Goal: Task Accomplishment & Management: Manage account settings

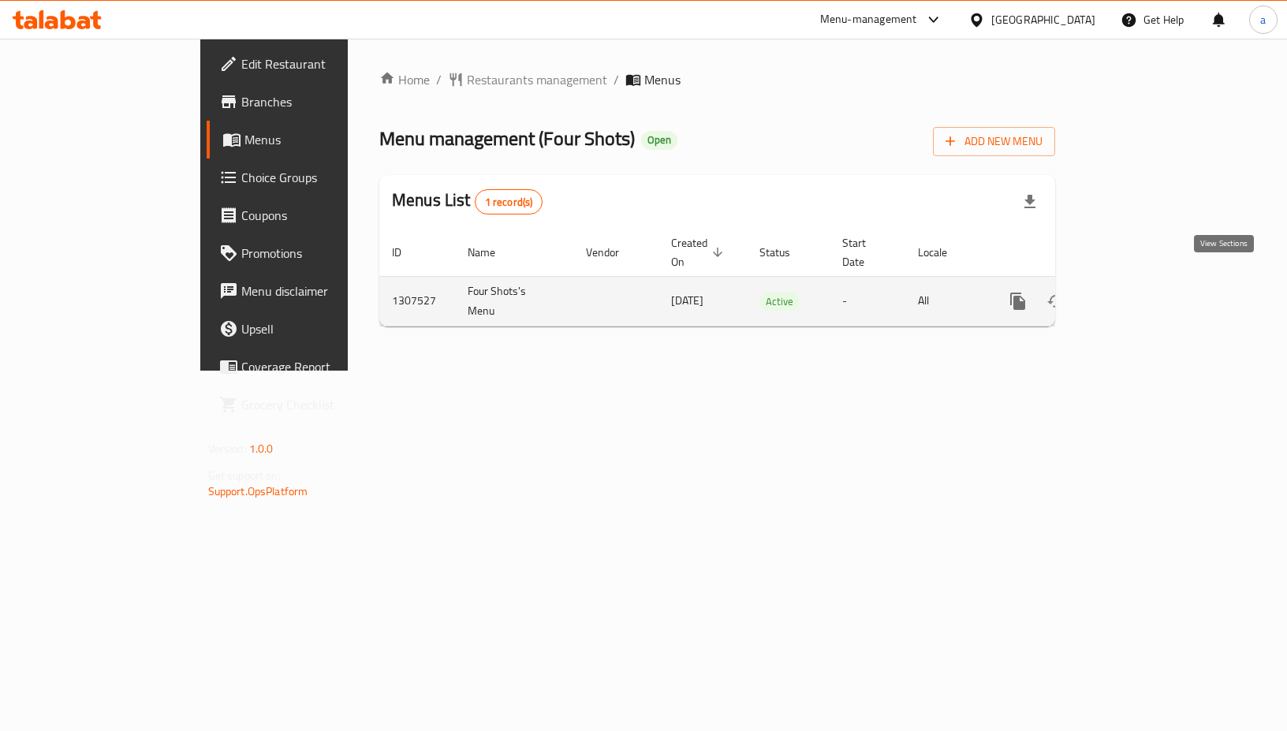
click at [1141, 292] on icon "enhanced table" at bounding box center [1131, 301] width 19 height 19
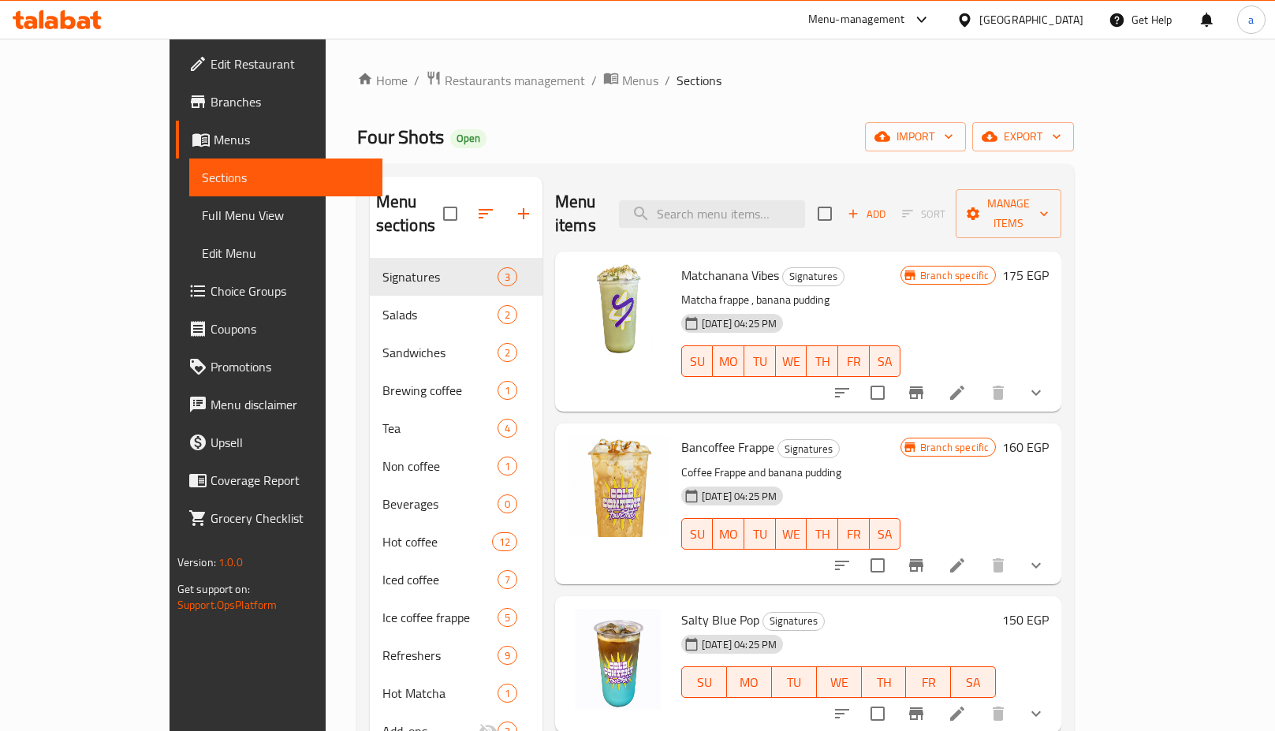
click at [211, 285] on span "Choice Groups" at bounding box center [290, 291] width 159 height 19
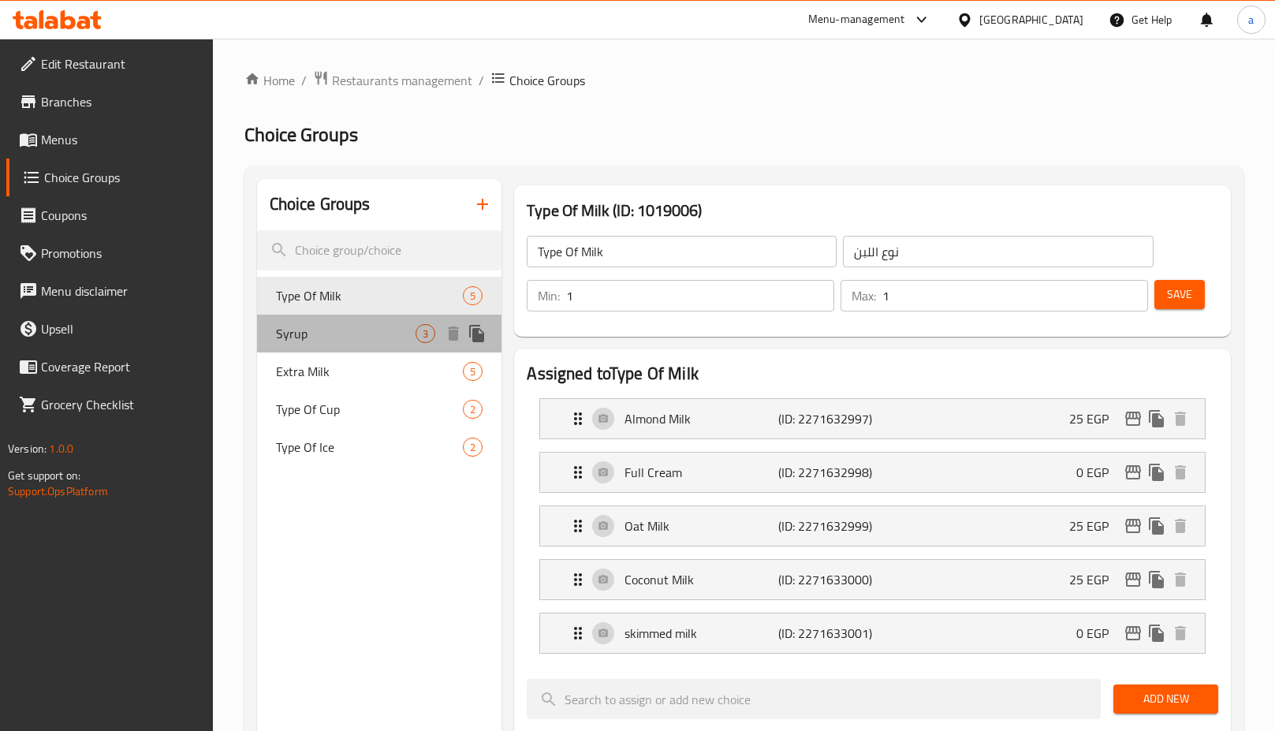
click at [323, 341] on span "Syrup" at bounding box center [346, 333] width 140 height 19
type input "Syrup"
type input "سيرب"
type input "0"
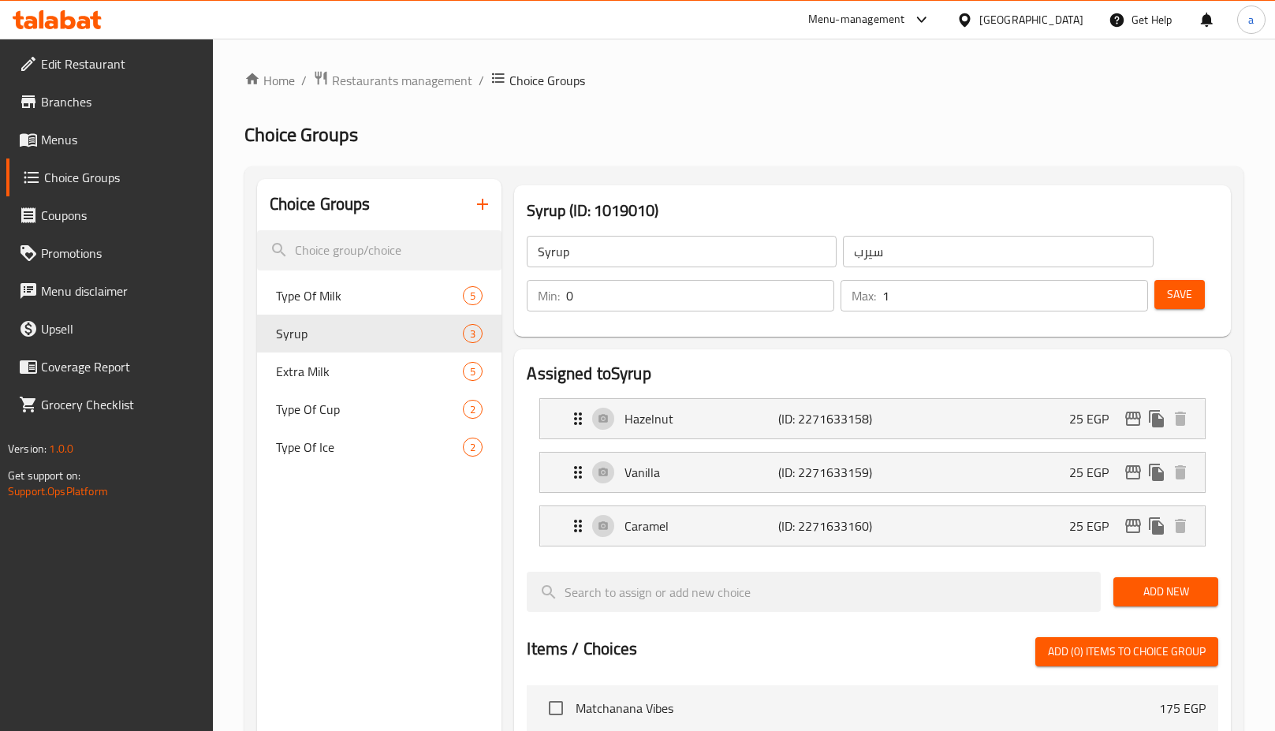
click at [386, 581] on div "Choice Groups Type Of Milk 5 Syrup 3 Extra Milk 5 Type Of Cup 2 Type Of Ice 2" at bounding box center [379, 713] width 245 height 1068
click at [307, 305] on span "Type Of Milk" at bounding box center [346, 295] width 140 height 19
type input "Type Of Milk"
type input "نوع اللبن"
type input "1"
